Goal: Obtain resource: Download file/media

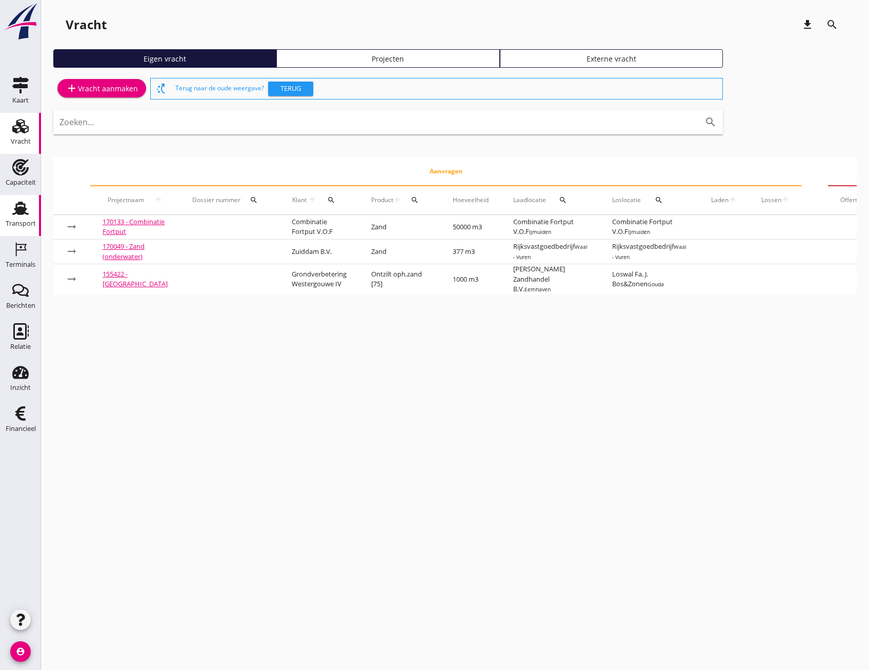
click at [13, 213] on icon "Transport" at bounding box center [20, 208] width 16 height 16
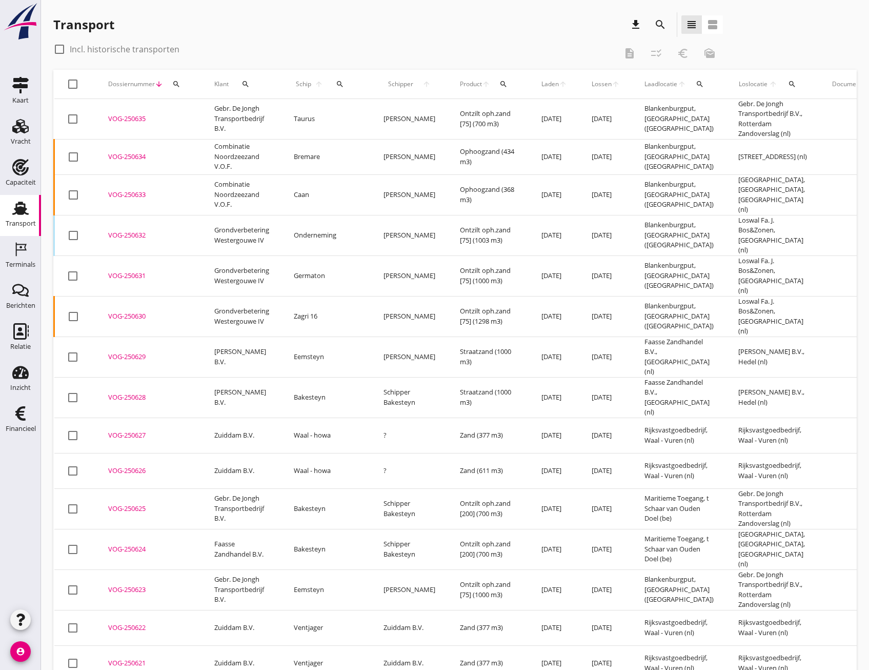
click at [660, 29] on icon "search" at bounding box center [660, 24] width 12 height 12
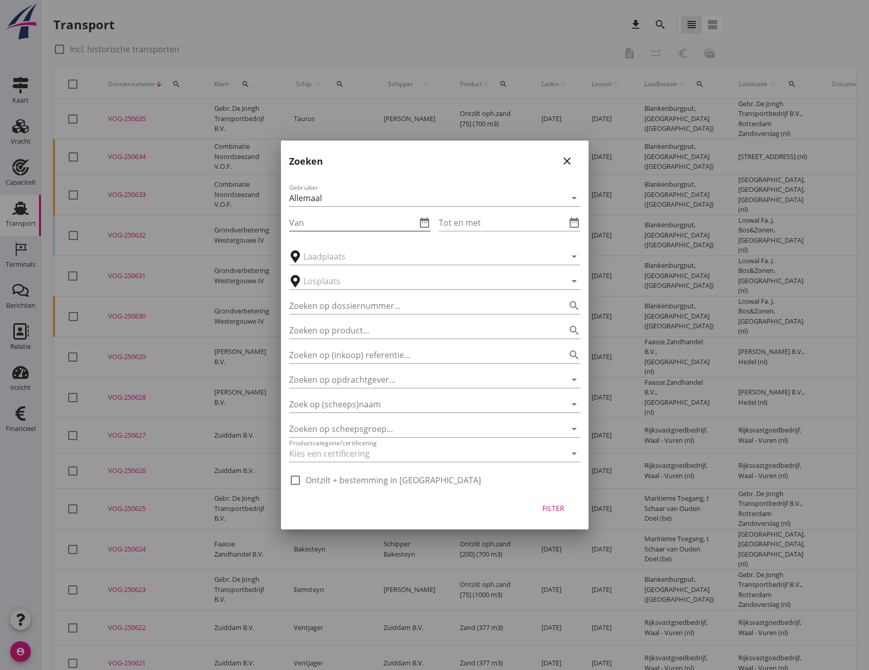
click at [315, 218] on input "Van" at bounding box center [352, 222] width 127 height 16
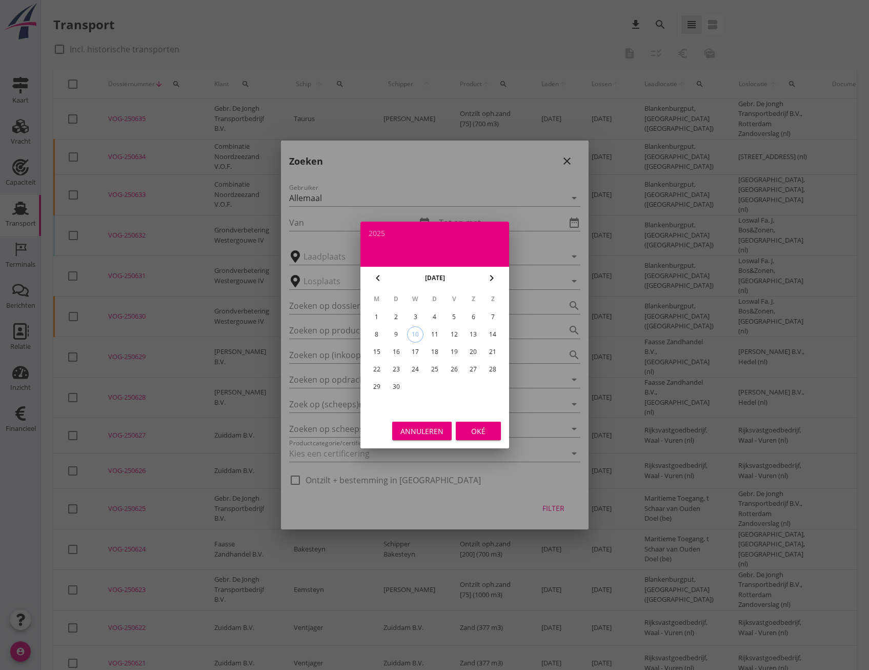
click at [377, 285] on button "chevron_left" at bounding box center [378, 278] width 18 height 18
click at [372, 383] on div "25" at bounding box center [376, 386] width 16 height 16
type input "[DATE]"
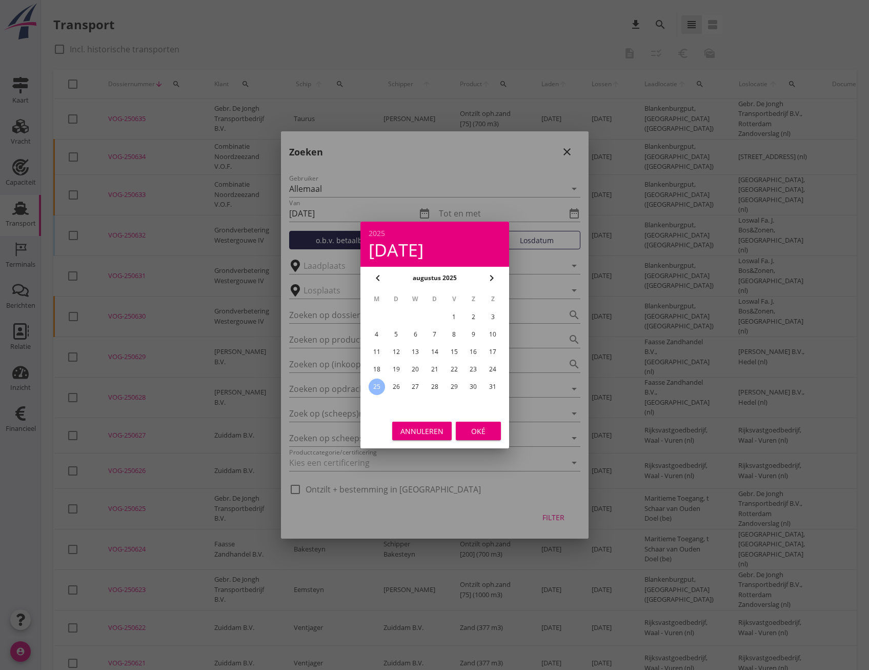
click at [479, 432] on div "Oké" at bounding box center [478, 431] width 29 height 11
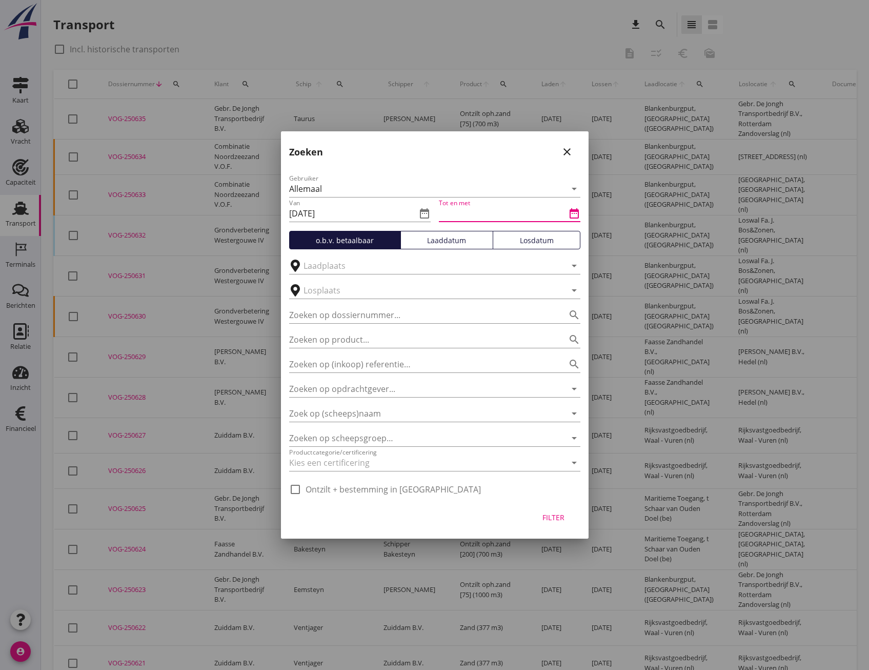
click at [467, 216] on input "Tot en met" at bounding box center [502, 213] width 127 height 16
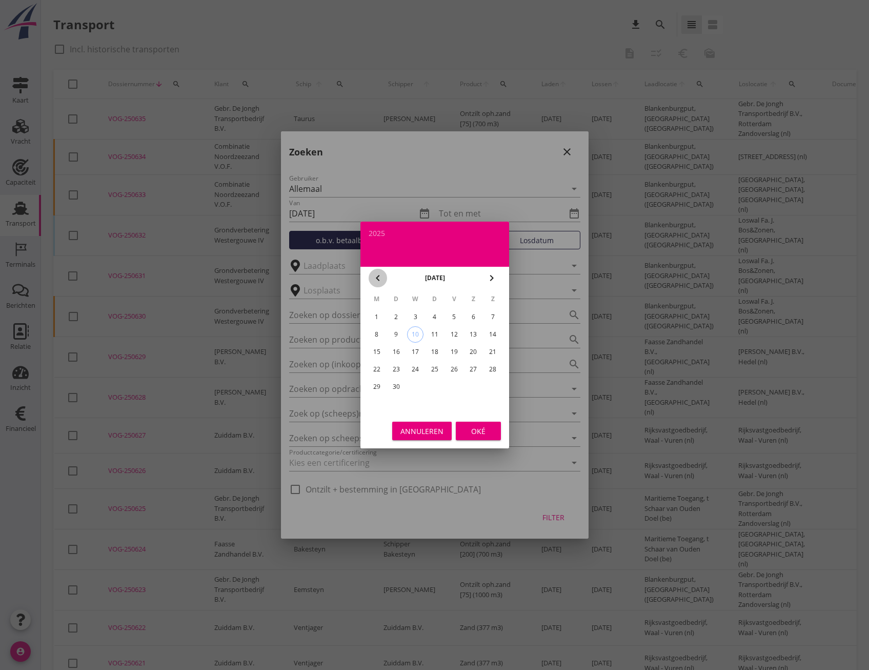
click at [380, 280] on icon "chevron_left" at bounding box center [378, 278] width 12 height 12
click at [476, 389] on div "30" at bounding box center [473, 386] width 16 height 16
type input "[DATE]"
click at [475, 428] on div "Oké" at bounding box center [478, 431] width 29 height 11
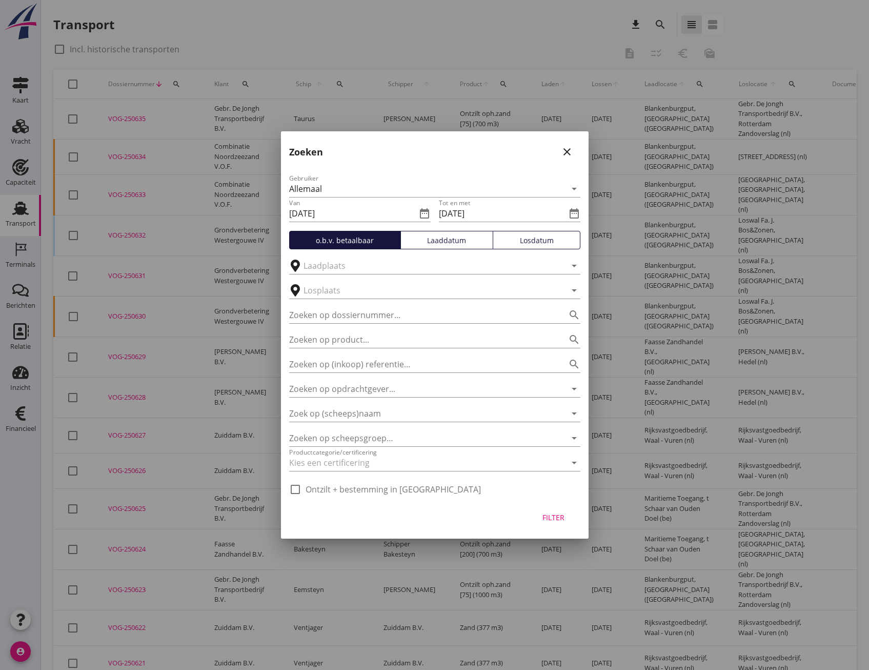
click at [516, 244] on div "Losdatum" at bounding box center [536, 240] width 78 height 11
click at [556, 522] on button "Filter" at bounding box center [553, 517] width 45 height 18
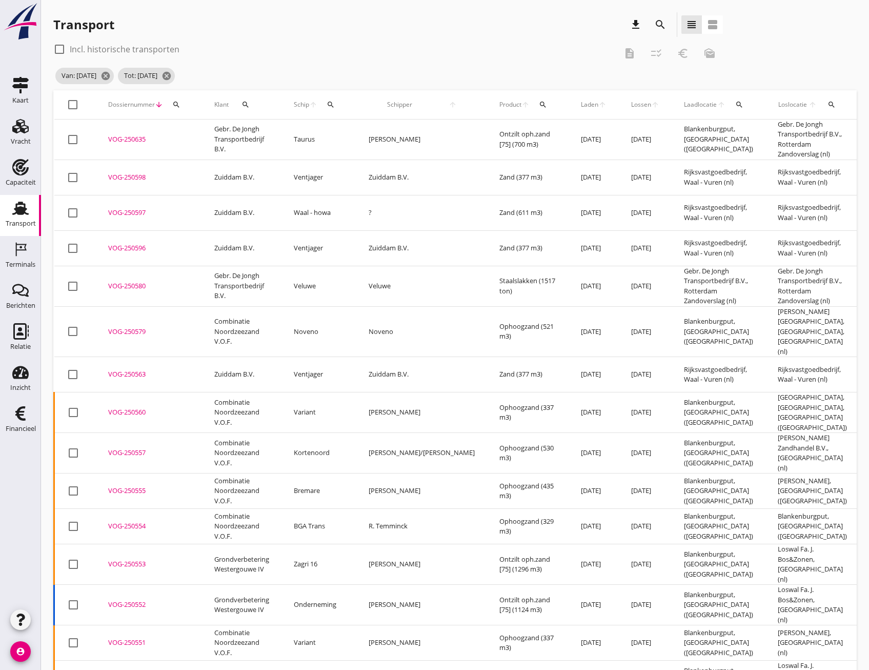
click at [487, 346] on td "Ophoogzand (521 m3)" at bounding box center [528, 331] width 82 height 51
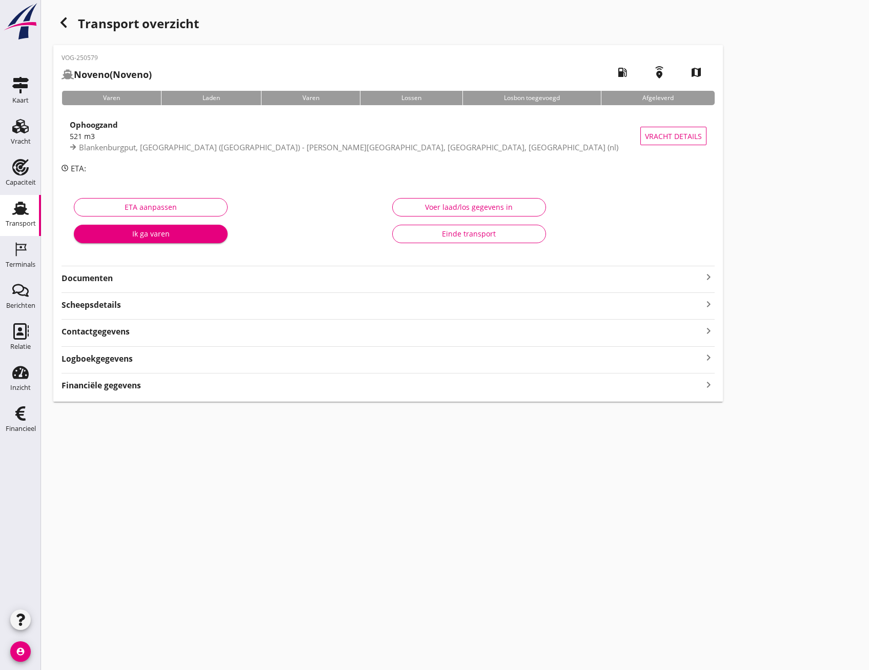
drag, startPoint x: 428, startPoint y: 347, endPoint x: 63, endPoint y: 18, distance: 491.2
click at [63, 18] on icon "button" at bounding box center [63, 22] width 12 height 12
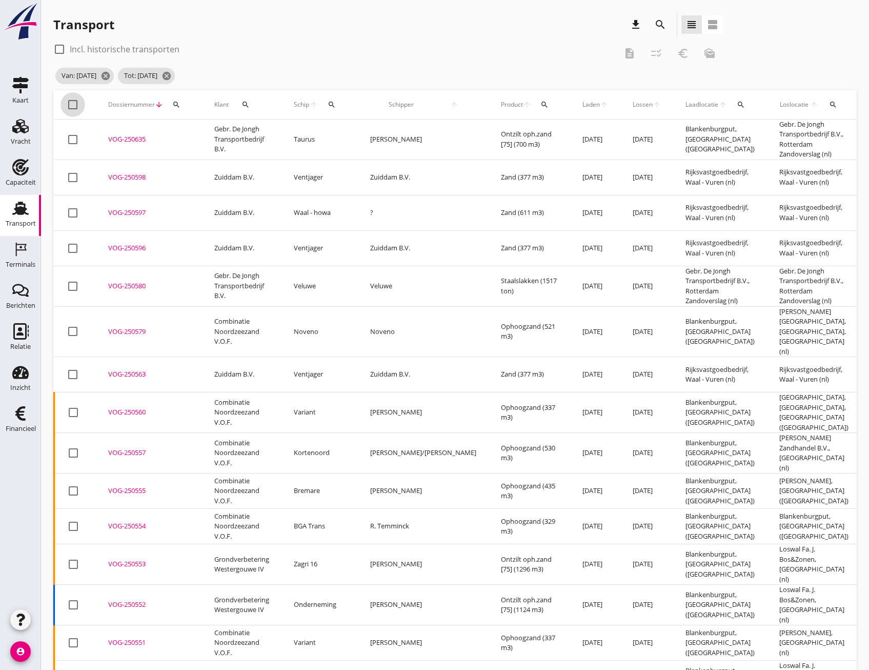
click at [72, 103] on div at bounding box center [72, 104] width 17 height 17
checkbox input "true"
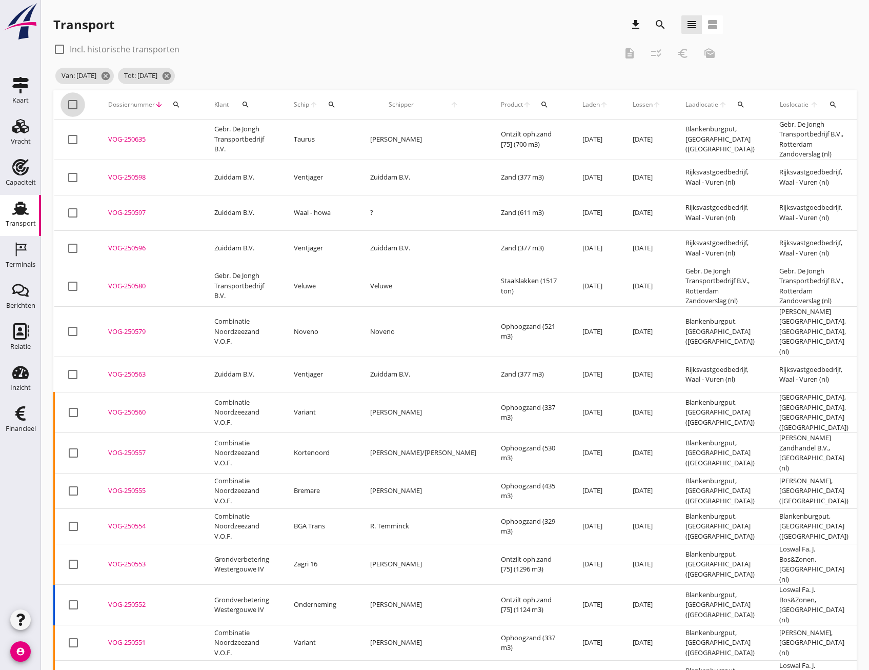
checkbox input "true"
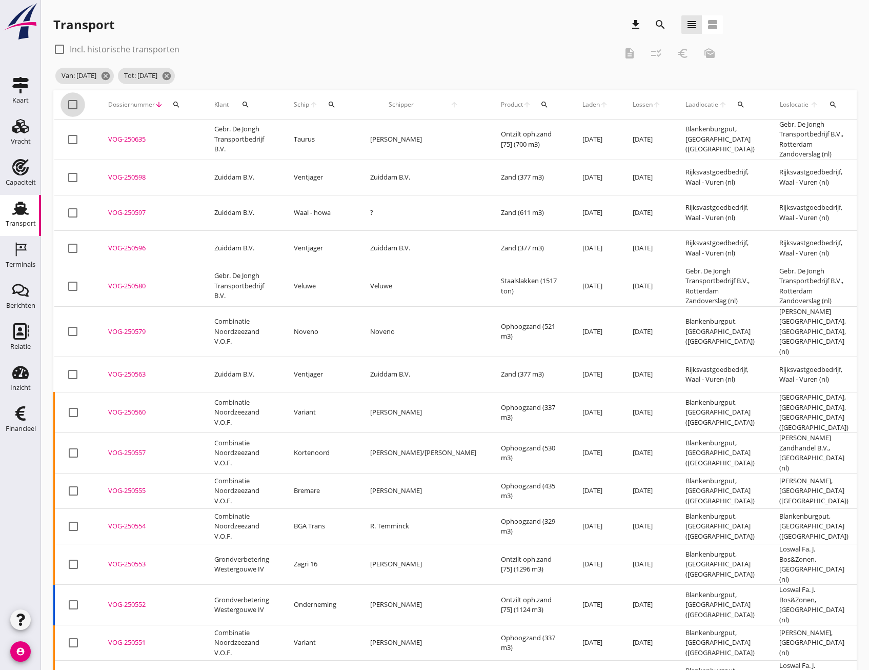
checkbox input "true"
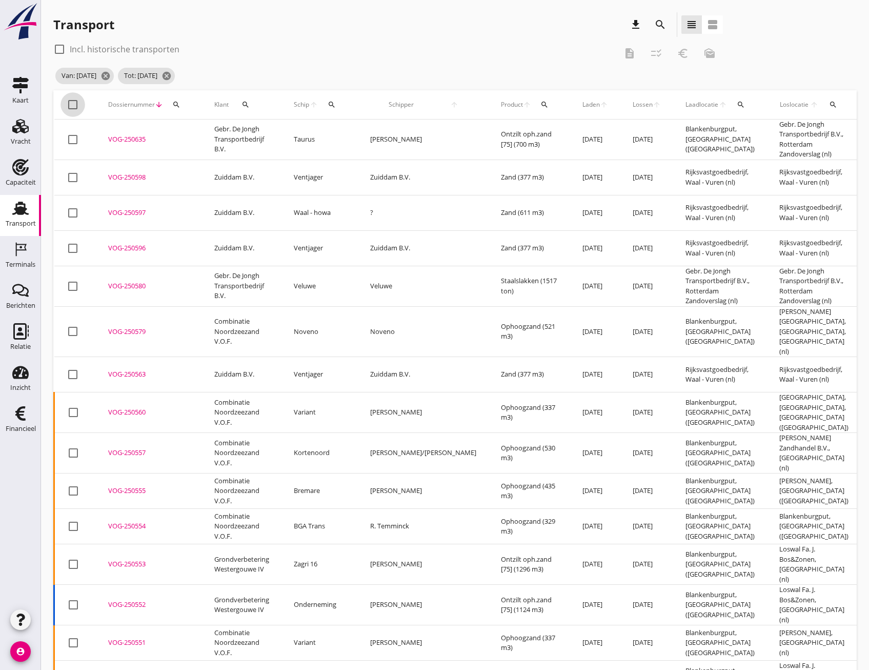
checkbox input "true"
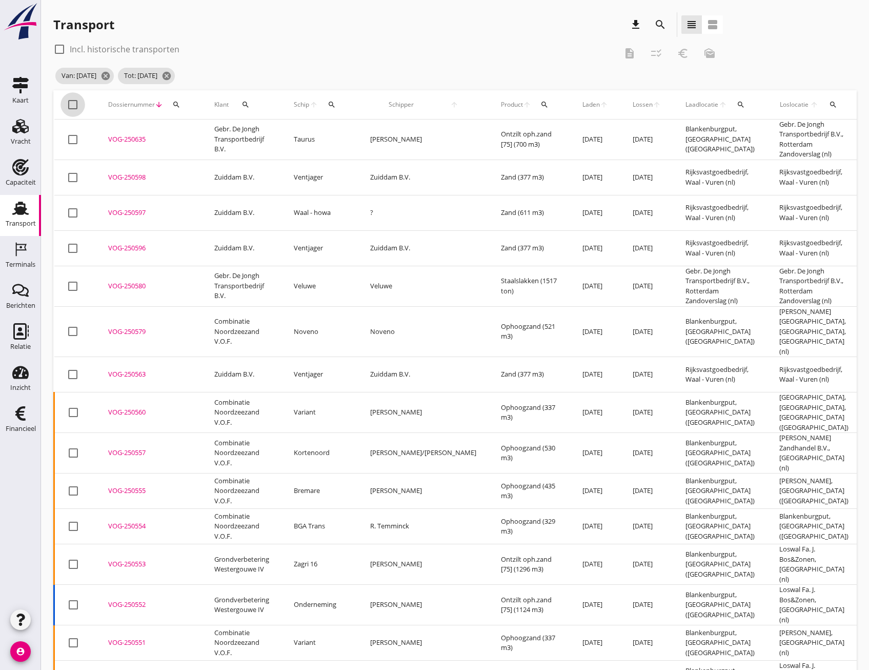
checkbox input "true"
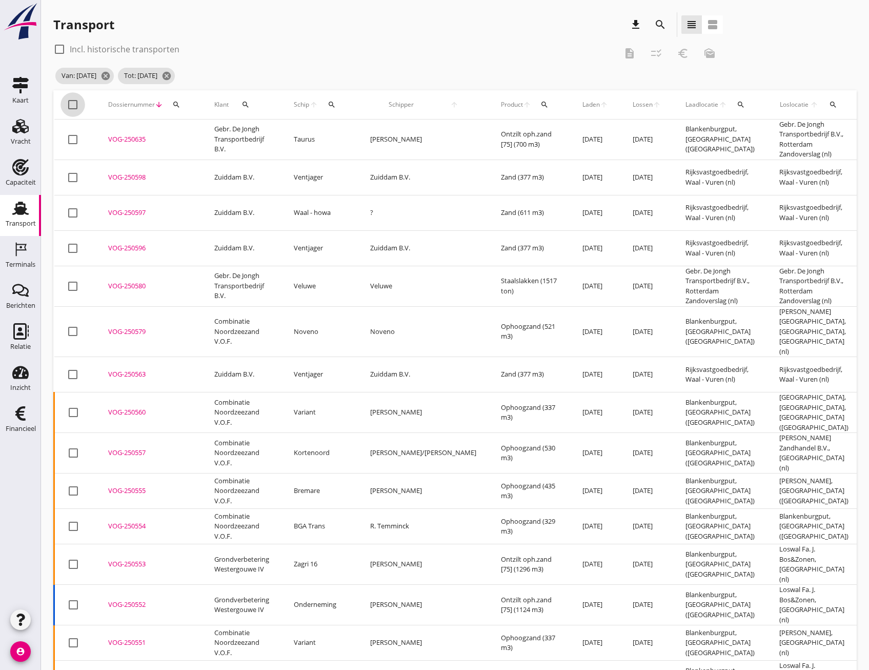
checkbox input "true"
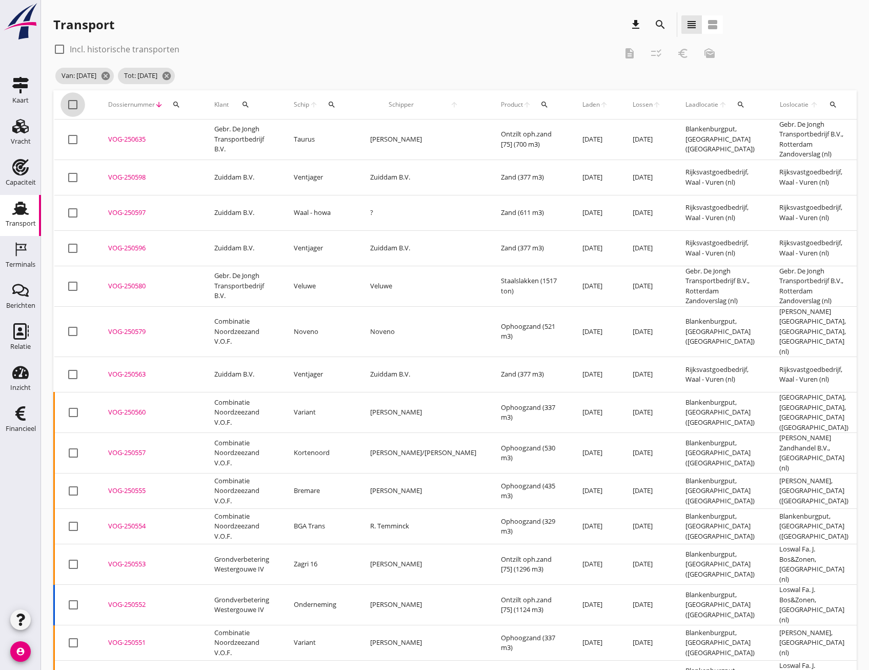
checkbox input "true"
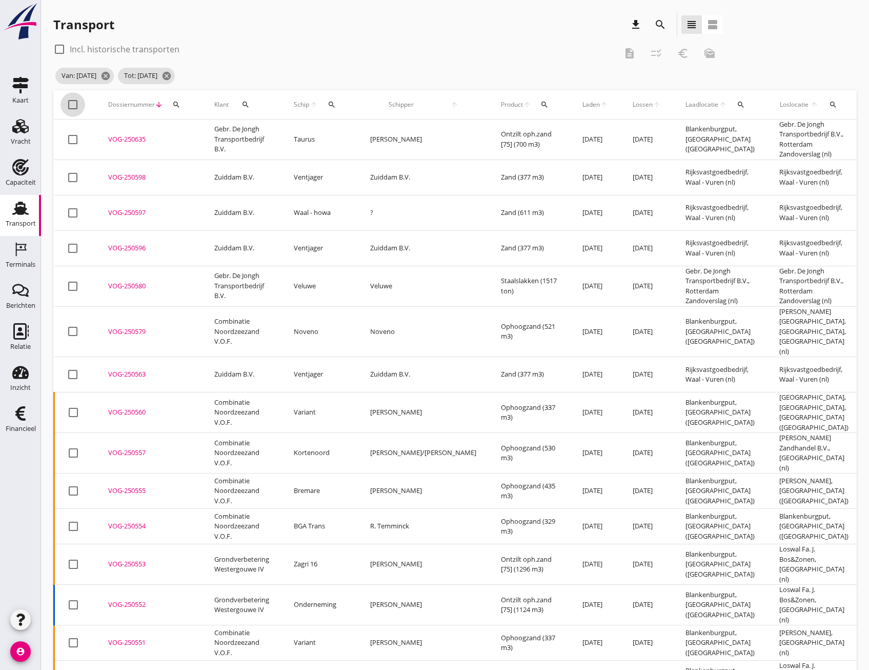
checkbox input "true"
click at [651, 52] on icon "checklist_rtl" at bounding box center [656, 53] width 12 height 12
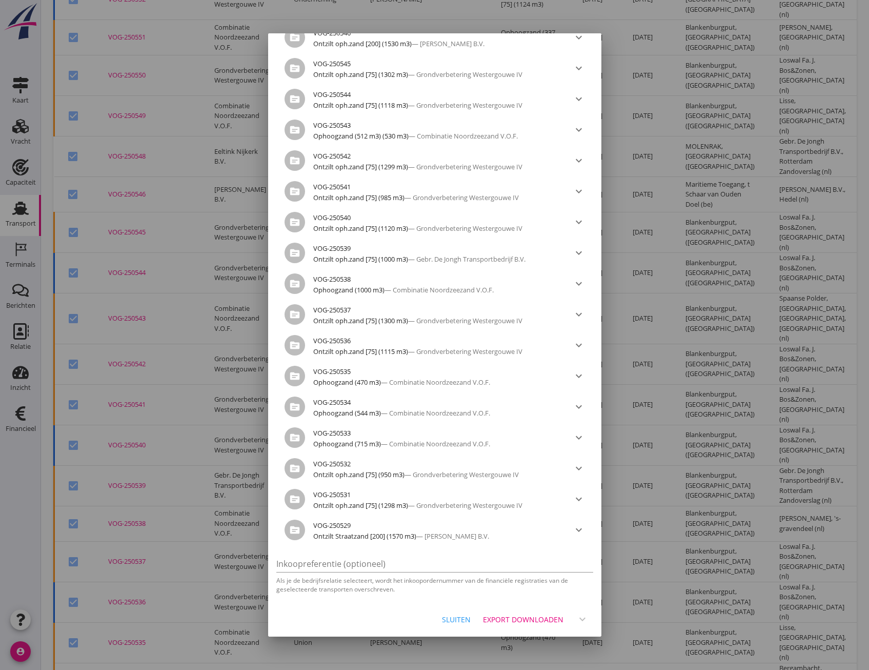
scroll to position [708, 0]
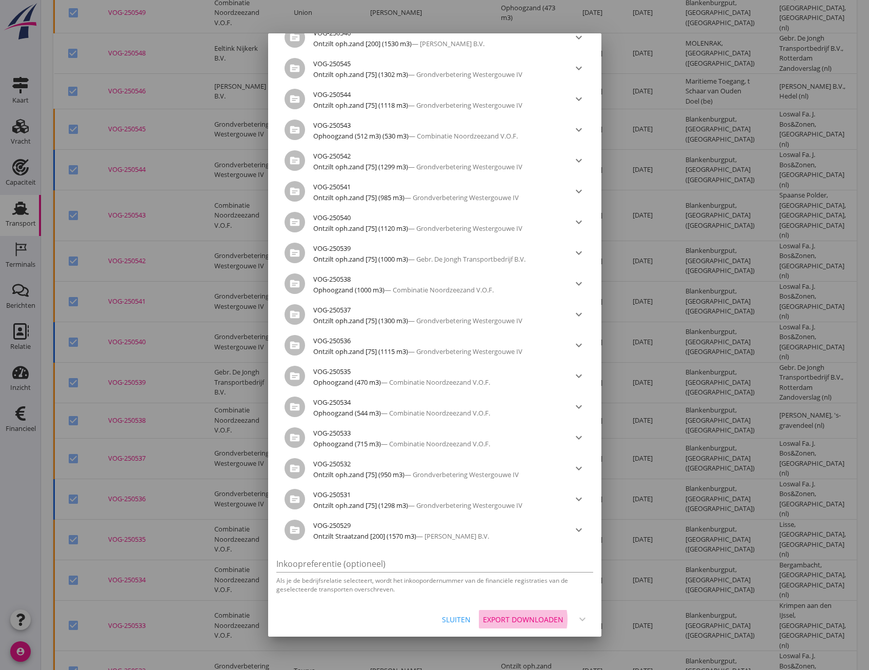
click at [532, 622] on div "Export downloaden" at bounding box center [523, 619] width 80 height 11
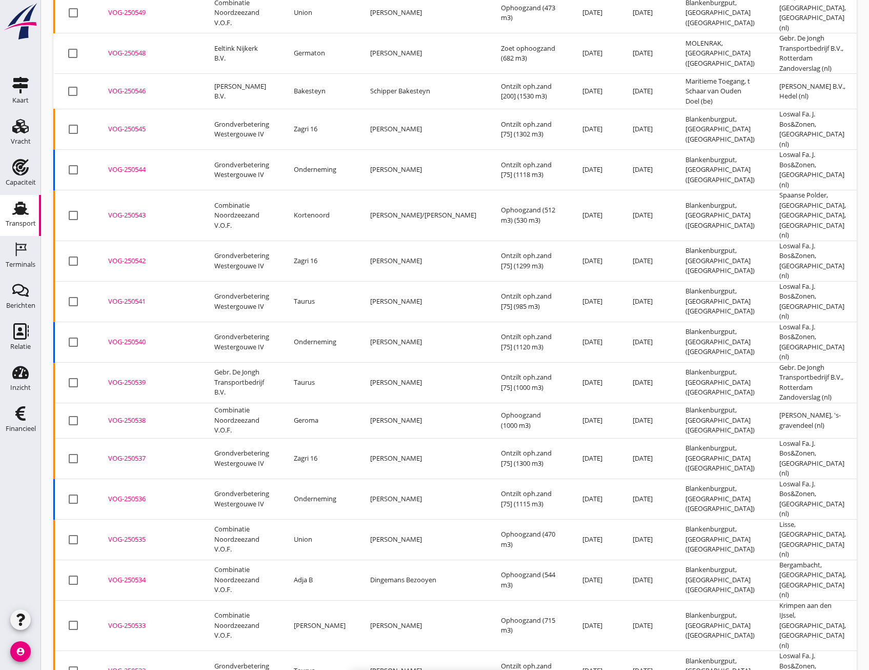
checkbox input "false"
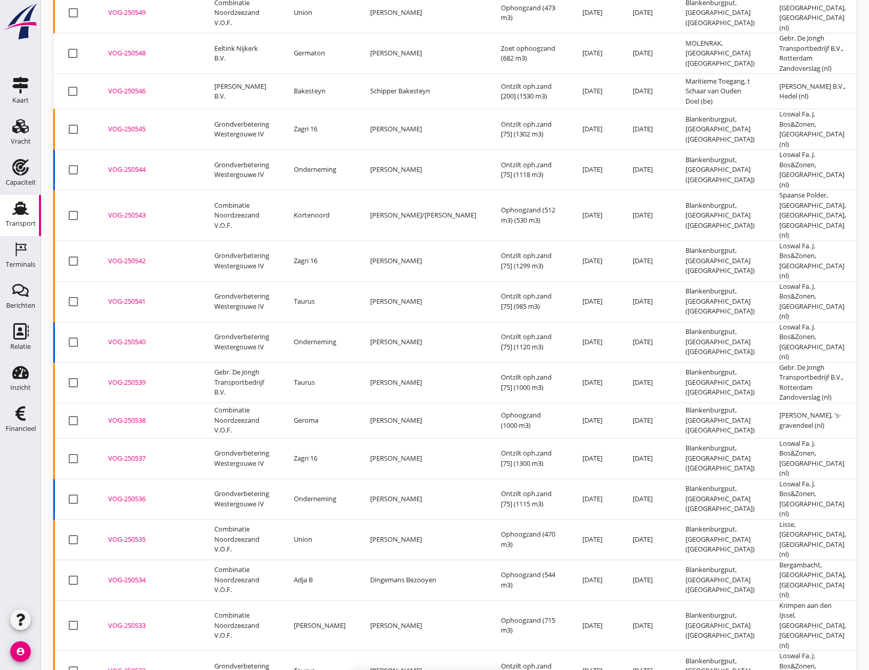
checkbox input "false"
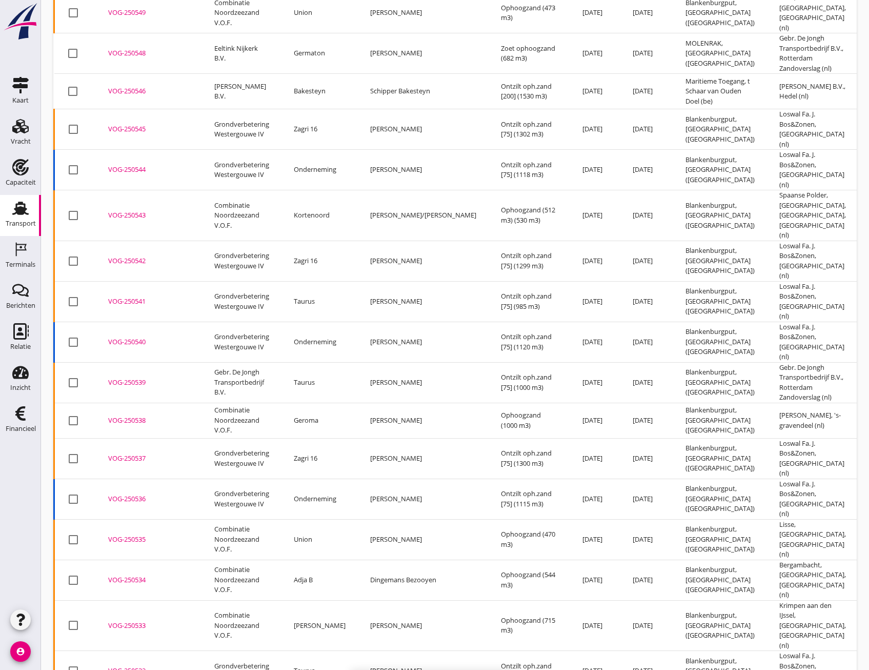
checkbox input "false"
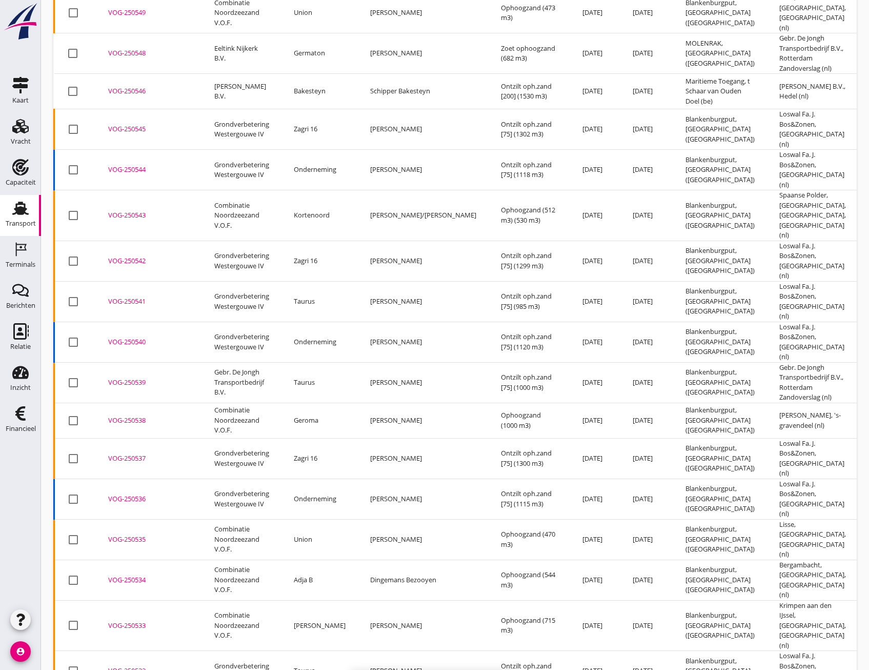
checkbox input "false"
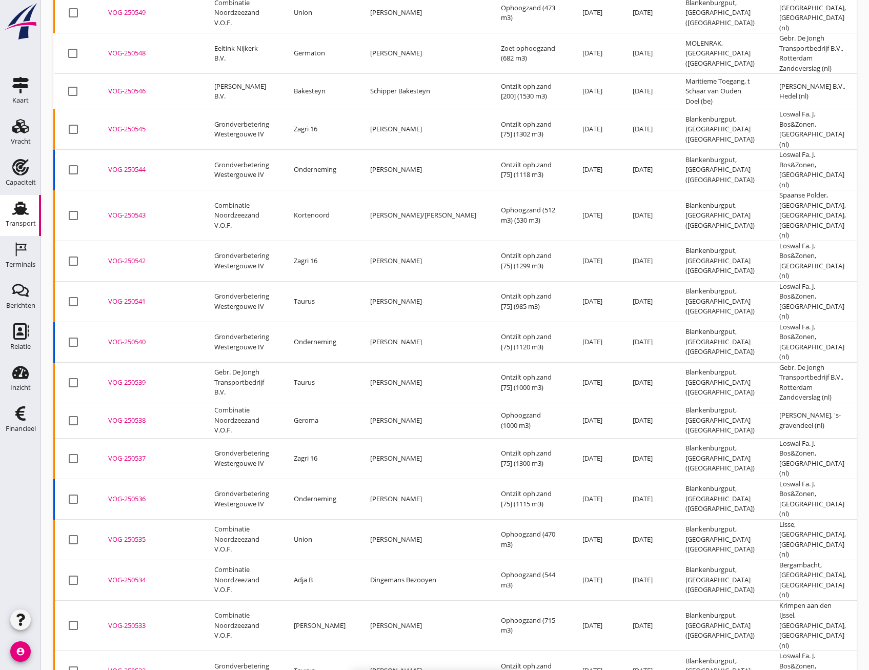
checkbox input "false"
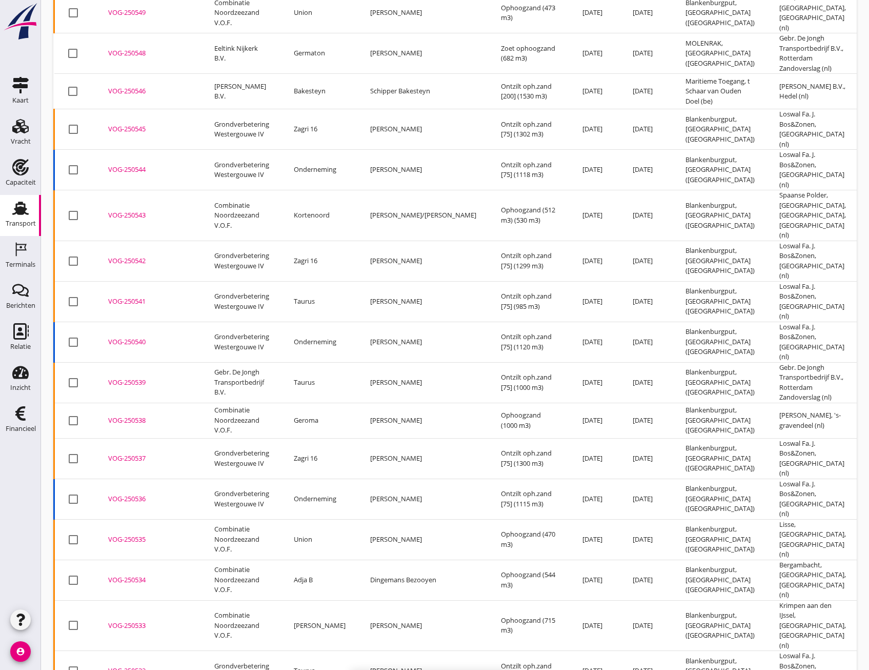
checkbox input "false"
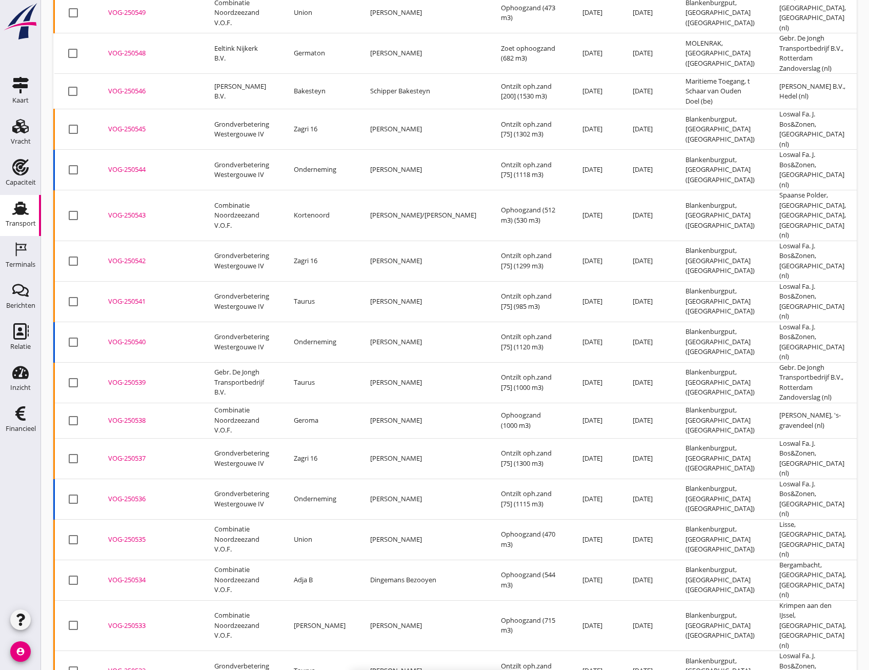
checkbox input "false"
